Goal: Task Accomplishment & Management: Use online tool/utility

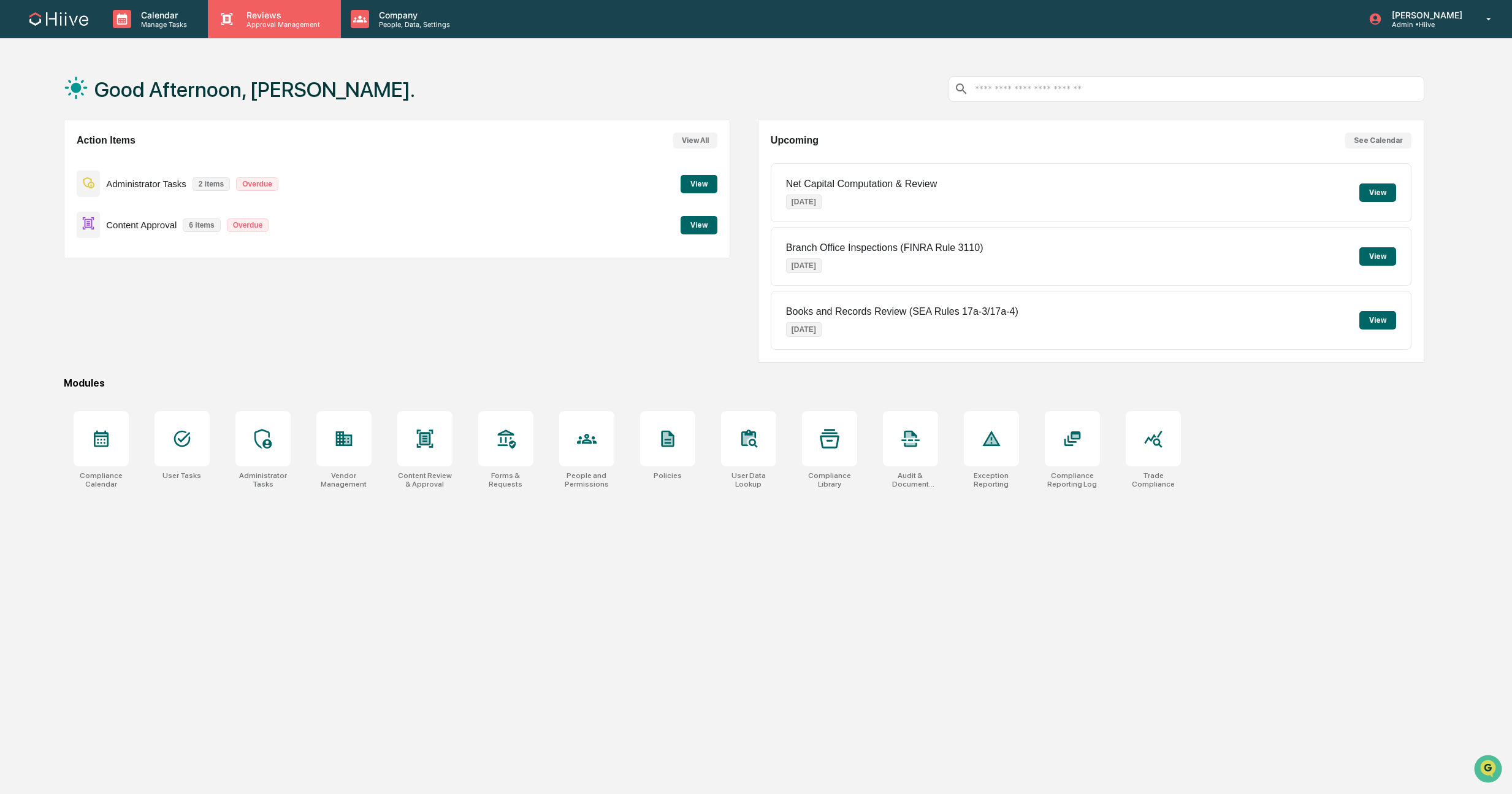
click at [262, 27] on p "Approval Management" at bounding box center [281, 24] width 90 height 9
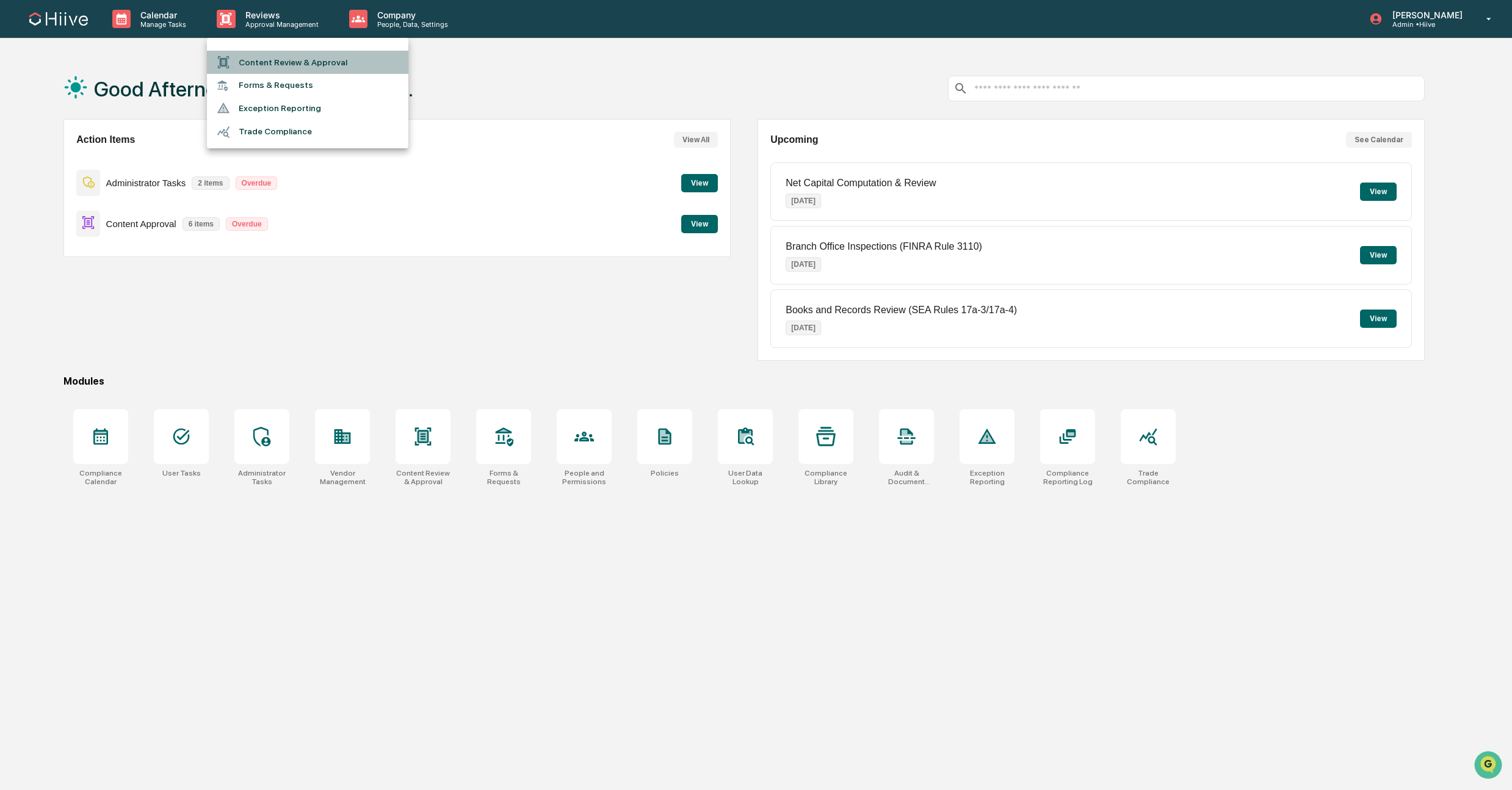
click at [263, 63] on li "Content Review & Approval" at bounding box center [307, 62] width 201 height 23
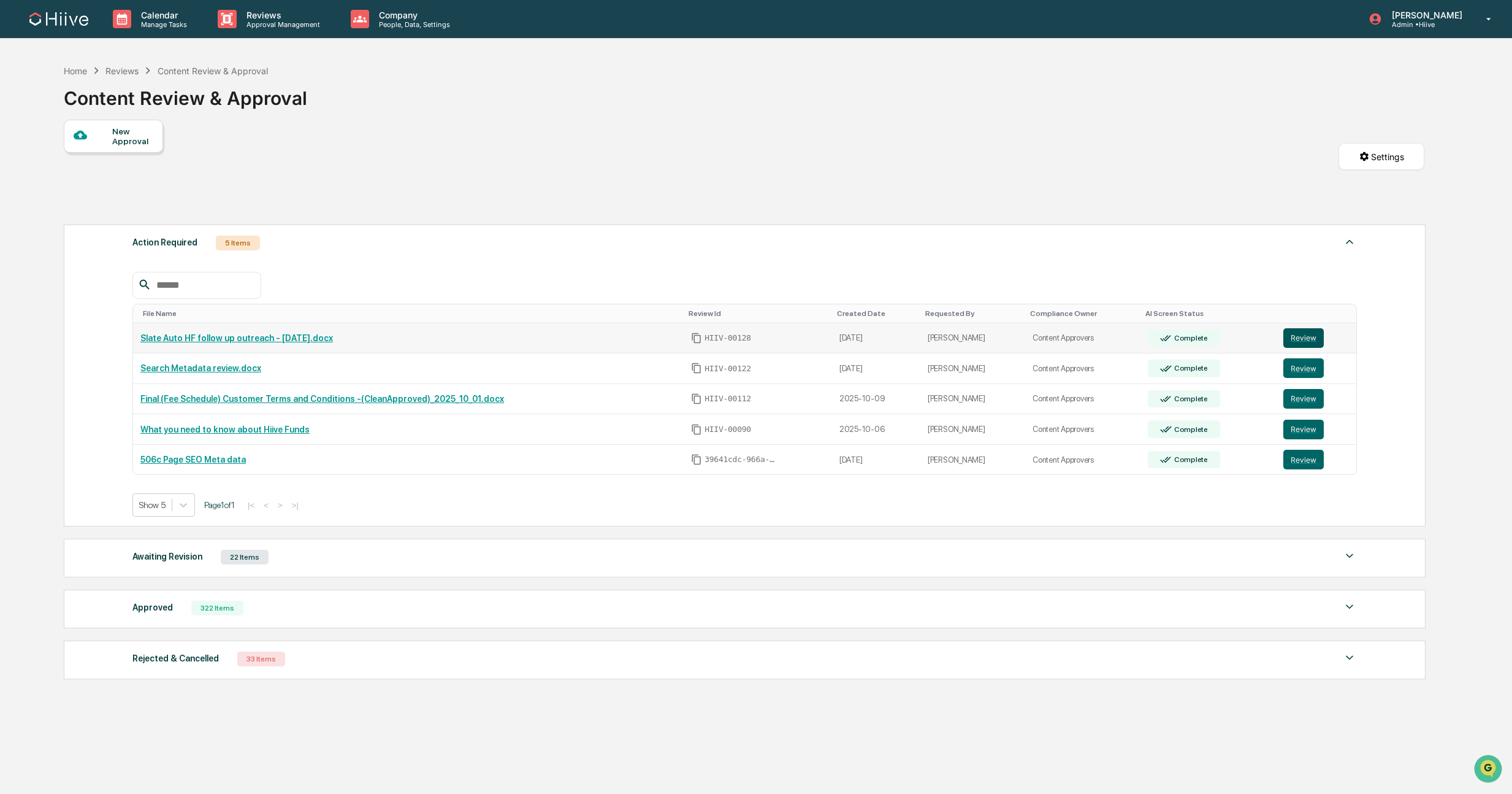
click at [1318, 336] on button "Review" at bounding box center [1303, 337] width 40 height 20
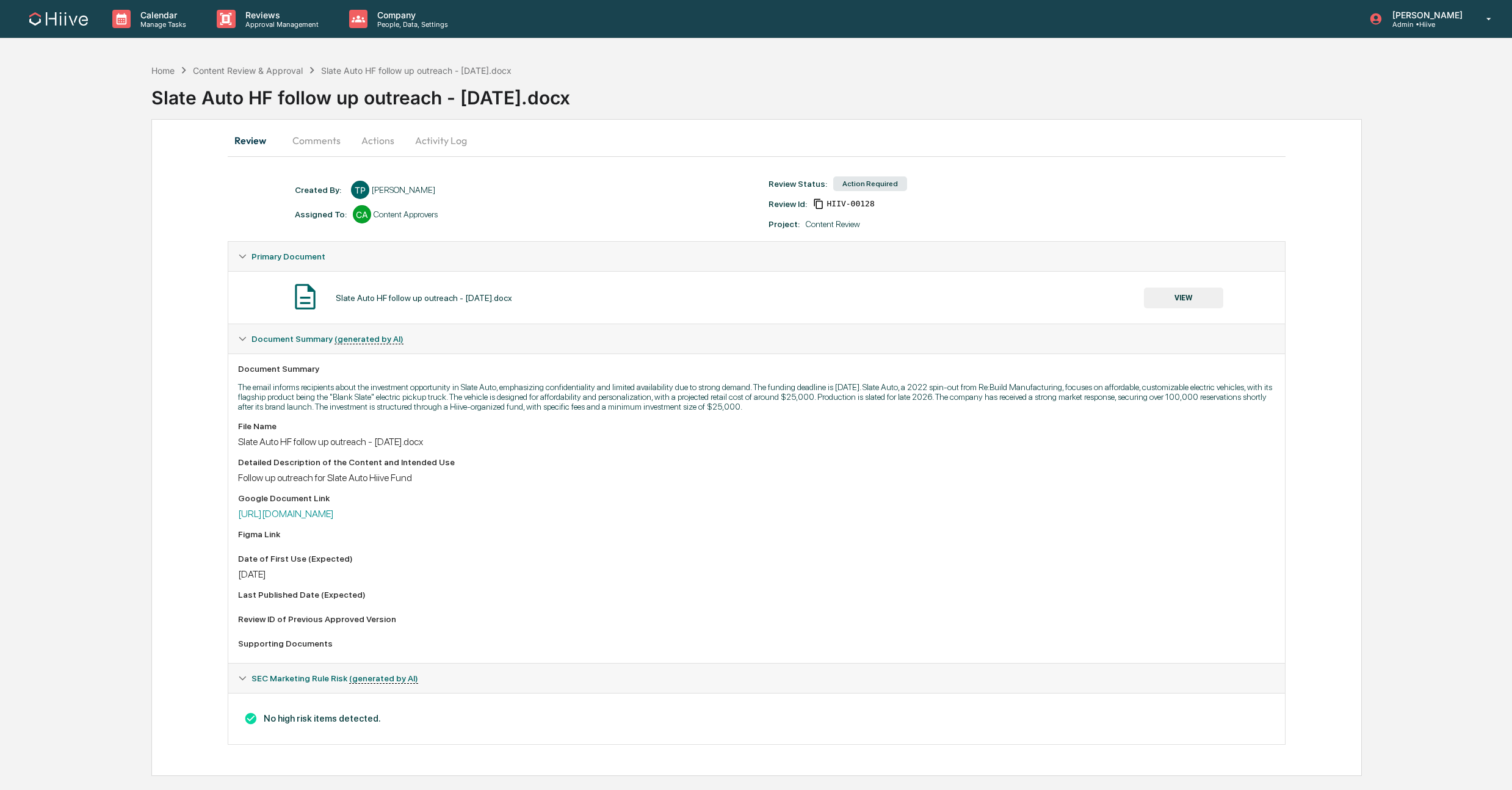
click at [367, 136] on button "Actions" at bounding box center [378, 140] width 55 height 29
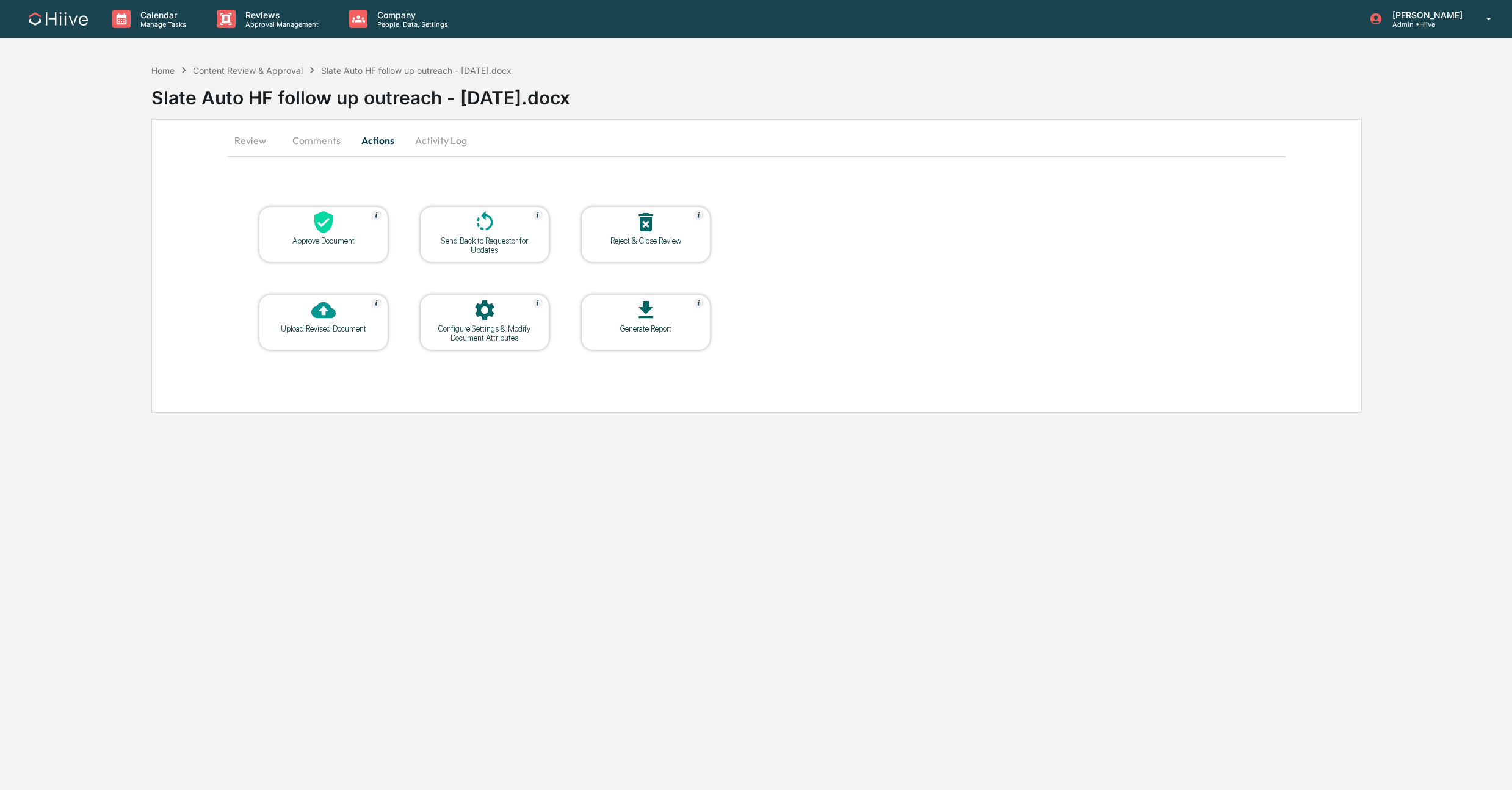
click at [286, 142] on button "Comments" at bounding box center [316, 140] width 67 height 29
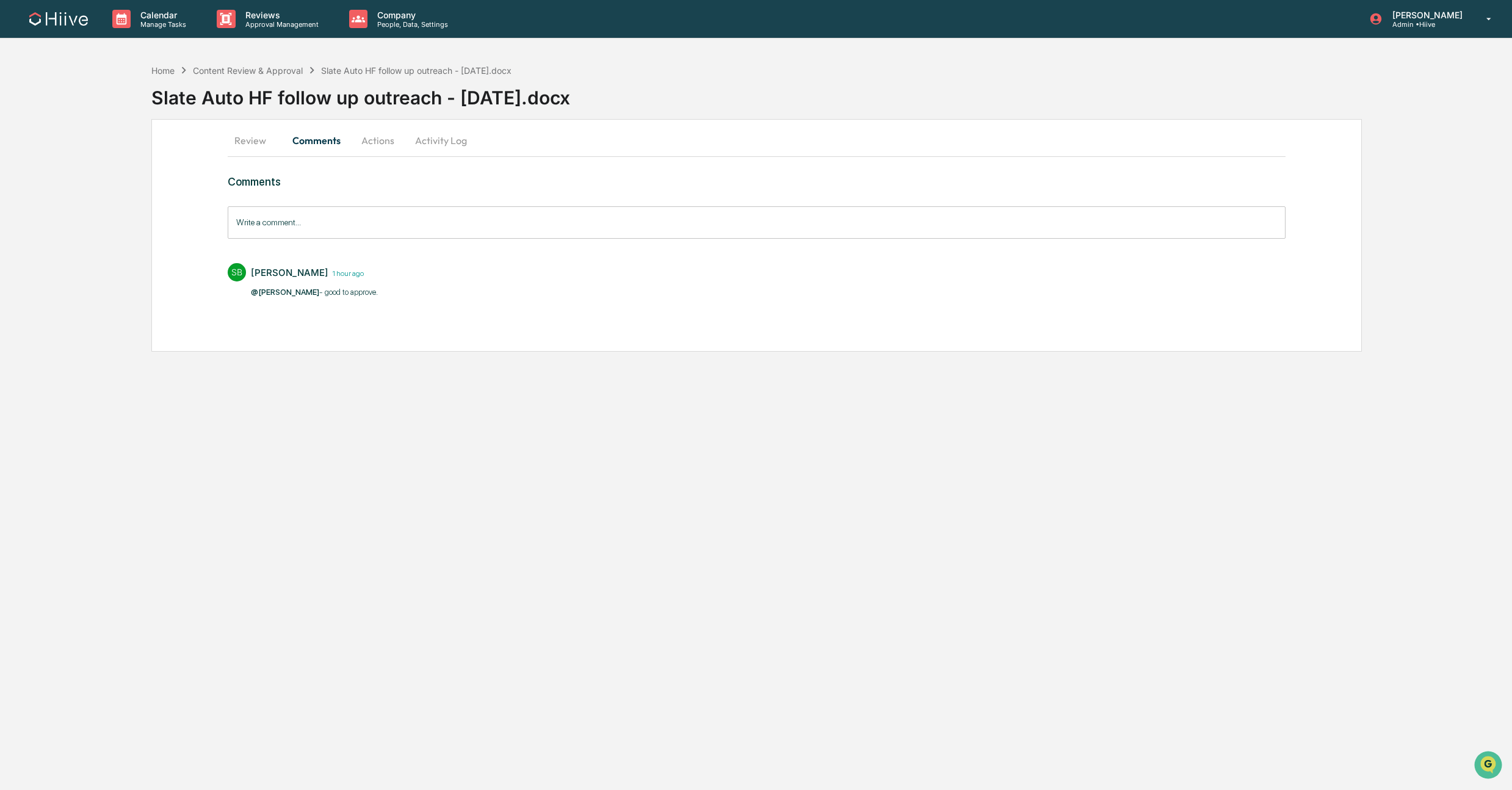
click at [369, 139] on button "Actions" at bounding box center [378, 140] width 55 height 29
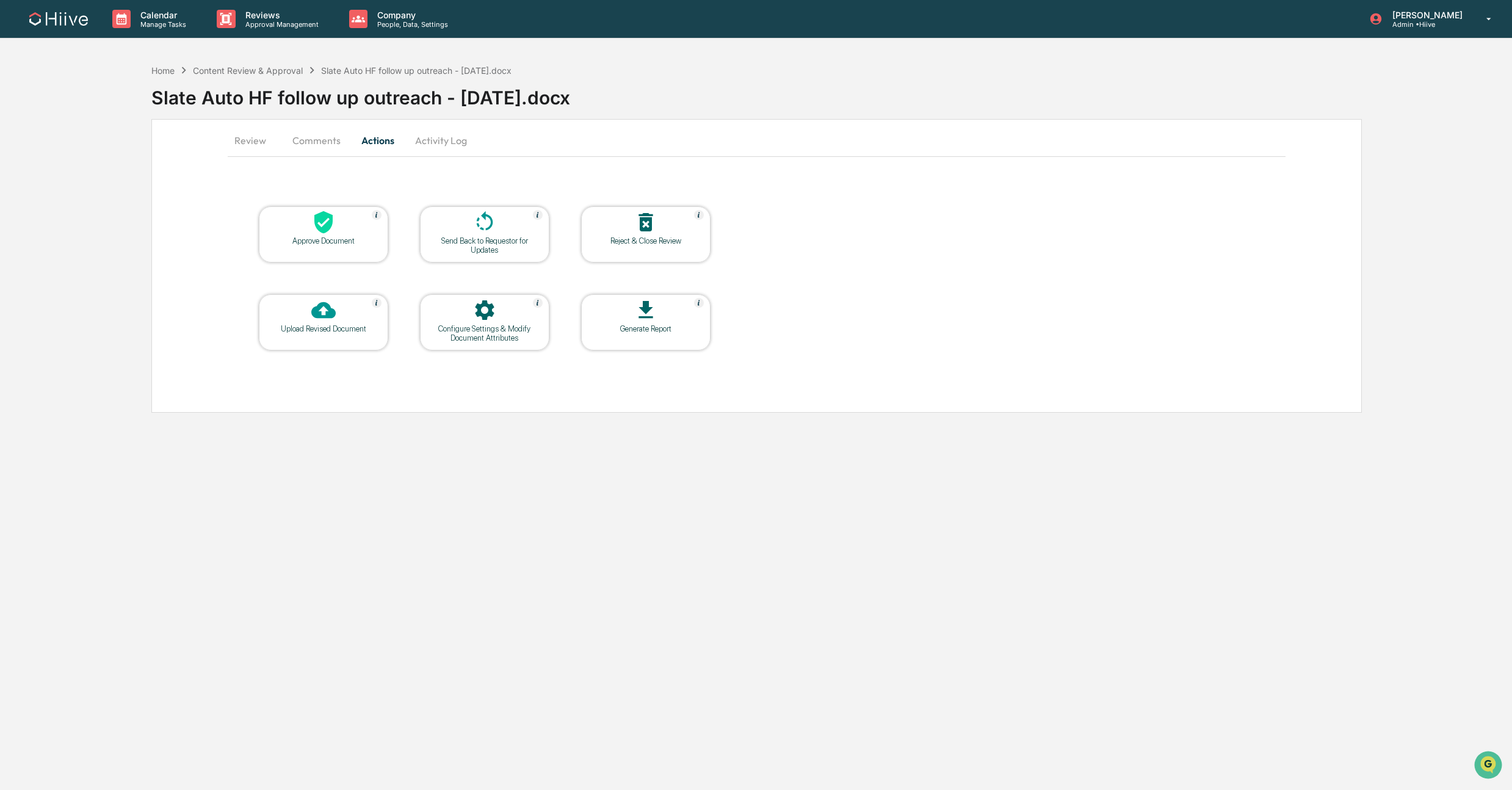
click at [323, 233] on icon at bounding box center [323, 222] width 25 height 25
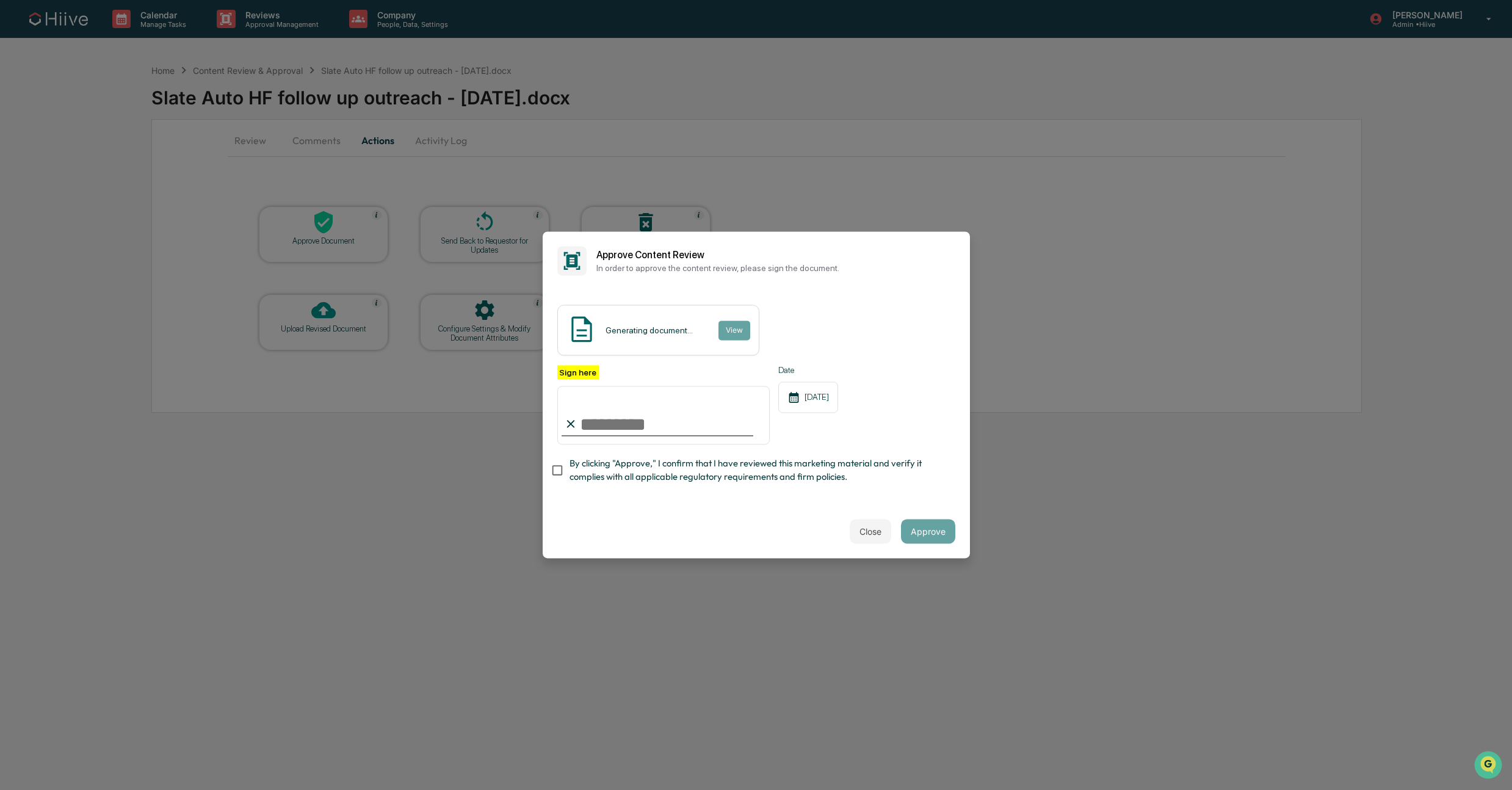
click at [580, 460] on span "By clicking "Approve," I confirm that I have reviewed this marketing material a…" at bounding box center [757, 469] width 376 height 28
click at [739, 418] on input "Sign here" at bounding box center [664, 415] width 213 height 59
click at [0, 789] on com-1password-button at bounding box center [0, 790] width 0 height 0
type input "**********"
click at [919, 530] on button "Approve" at bounding box center [928, 532] width 54 height 25
